Goal: Check status: Check status

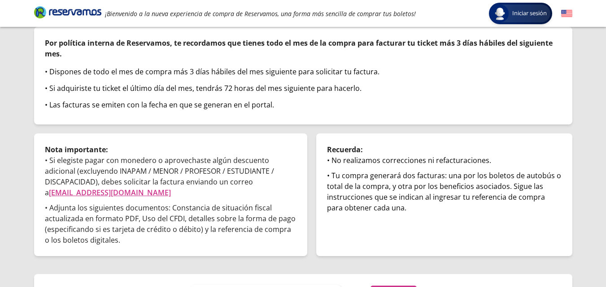
scroll to position [102, 0]
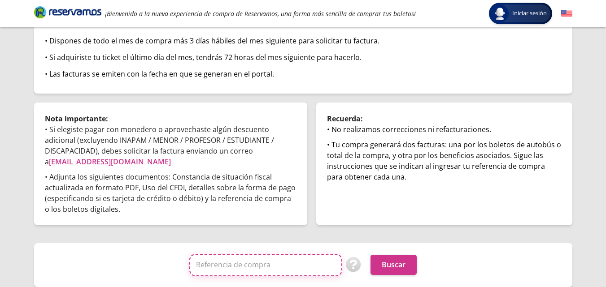
click at [255, 261] on input "Referencia de compra" at bounding box center [265, 265] width 153 height 22
paste input "owibejAmOy4"
type input "owibejAmOy4"
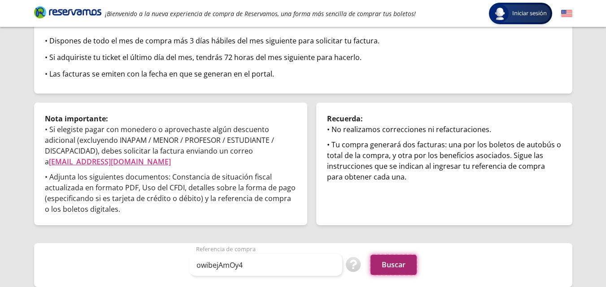
click at [386, 269] on button "Buscar" at bounding box center [393, 265] width 46 height 20
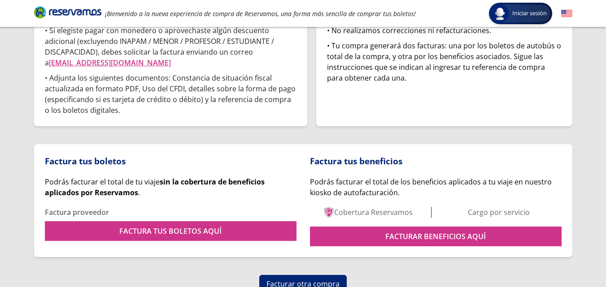
scroll to position [207, 0]
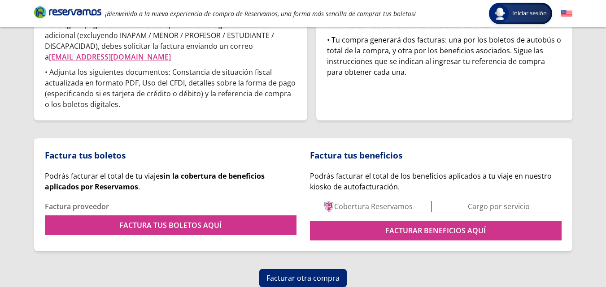
click at [358, 205] on p "Cobertura Reservamos" at bounding box center [373, 206] width 78 height 11
click at [517, 204] on p "Cargo por servicio" at bounding box center [499, 206] width 62 height 11
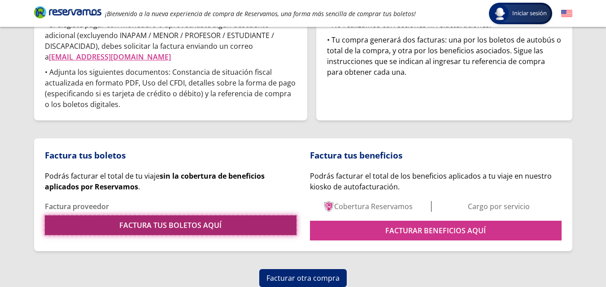
click at [217, 226] on link "FACTURA TUS BOLETOS AQUÍ" at bounding box center [171, 226] width 252 height 20
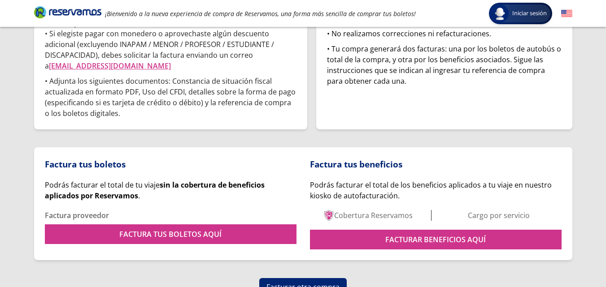
scroll to position [207, 0]
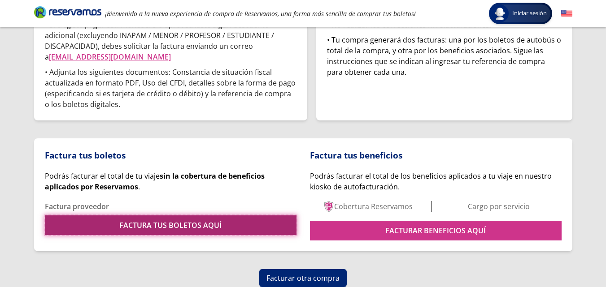
click at [213, 224] on link "FACTURA TUS BOLETOS AQUÍ" at bounding box center [171, 226] width 252 height 20
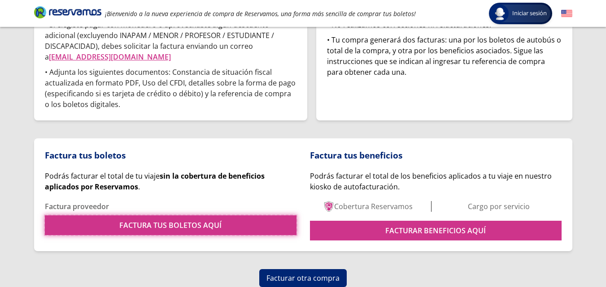
scroll to position [0, 0]
